Goal: Navigation & Orientation: Go to known website

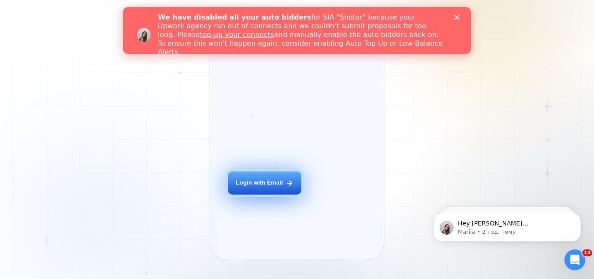
click at [269, 187] on div "Login with Email" at bounding box center [259, 183] width 47 height 8
